Goal: Information Seeking & Learning: Learn about a topic

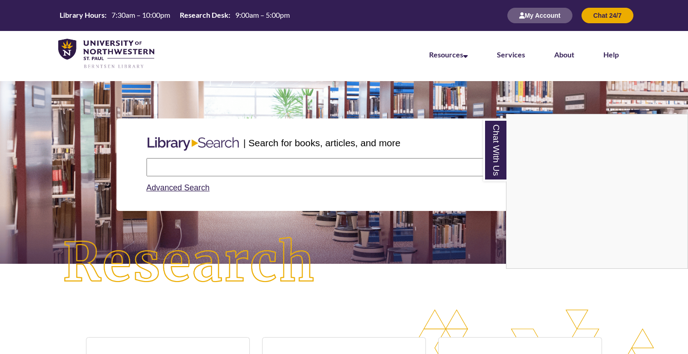
click at [219, 169] on div "Chat With Us" at bounding box center [344, 177] width 688 height 354
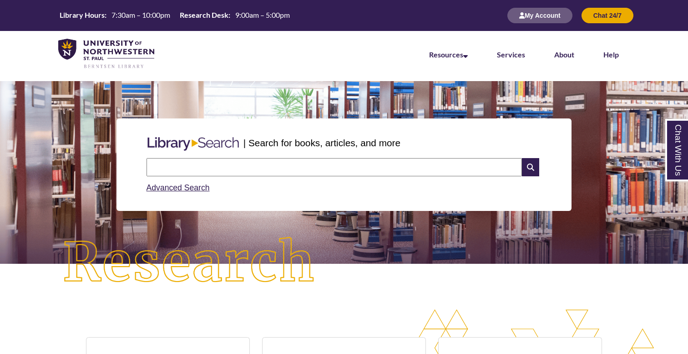
click at [218, 164] on input "text" at bounding box center [334, 167] width 375 height 18
type input "**********"
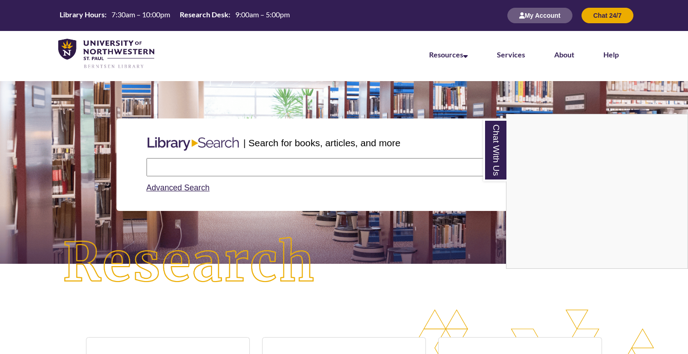
click at [196, 163] on div "Chat With Us" at bounding box center [344, 177] width 688 height 354
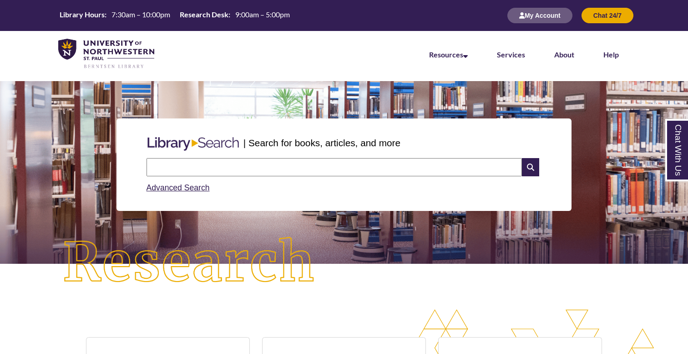
click at [198, 165] on input "text" at bounding box center [334, 167] width 375 height 18
type input "**********"
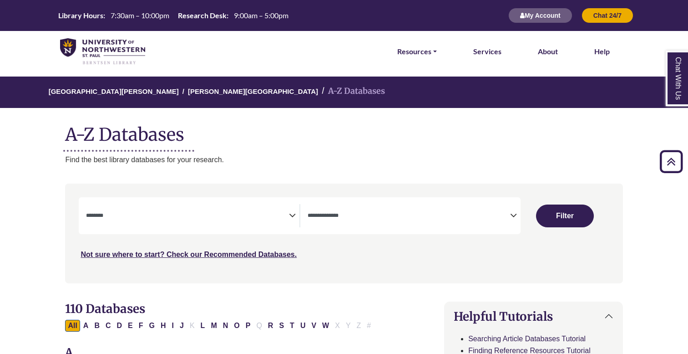
select select "Database Subject Filter"
select select "Database Types Filter"
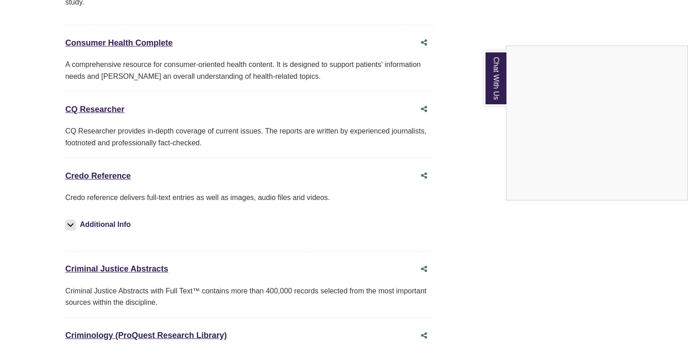
scroll to position [2201, 0]
click at [113, 147] on div "Chat With Us" at bounding box center [344, 177] width 688 height 354
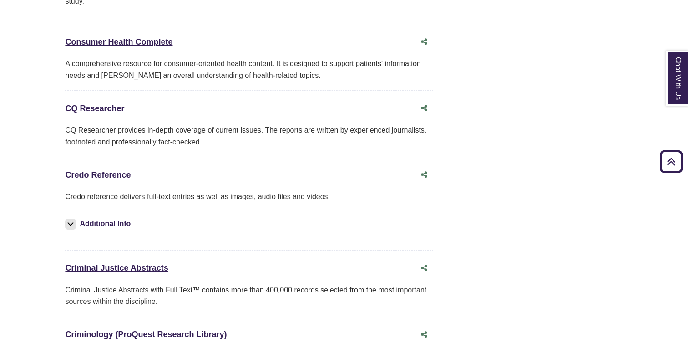
click at [110, 170] on link "Credo Reference This link opens in a new window" at bounding box center [98, 174] width 66 height 9
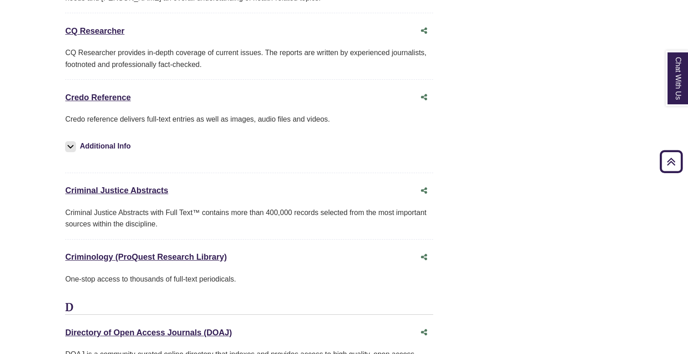
scroll to position [2279, 0]
